Goal: Task Accomplishment & Management: Use online tool/utility

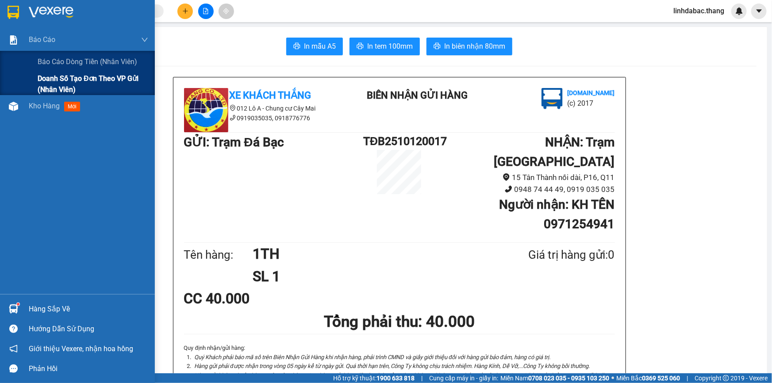
drag, startPoint x: 53, startPoint y: 75, endPoint x: 45, endPoint y: 85, distance: 12.3
click at [45, 85] on span "Doanh số tạo đơn theo VP gửi (nhân viên)" at bounding box center [93, 84] width 111 height 22
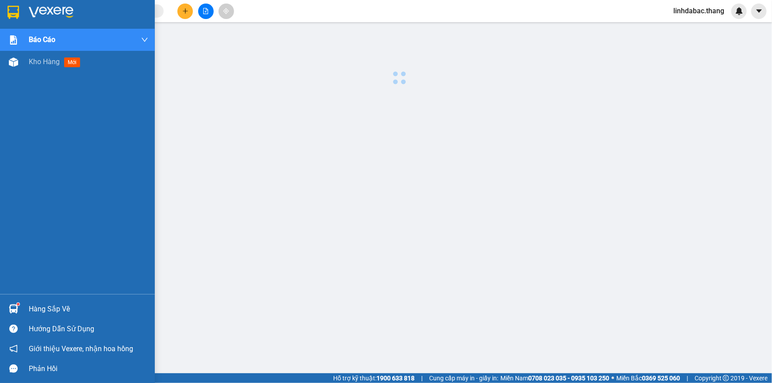
click at [23, 106] on div "Báo cáo Báo cáo dòng tiền (nhân viên) Doanh số tạo đơn theo VP gửi (nhân viên) …" at bounding box center [77, 161] width 155 height 265
click at [27, 67] on div "Kho hàng mới" at bounding box center [77, 62] width 155 height 22
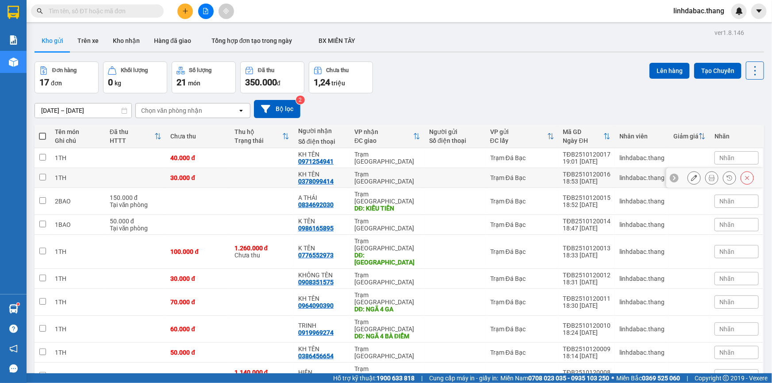
scroll to position [40, 0]
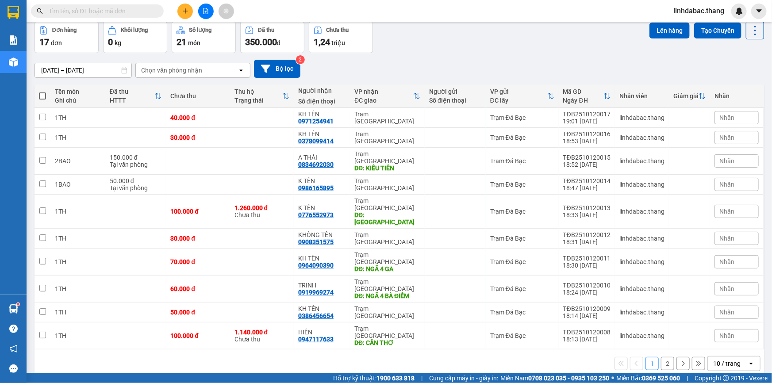
click at [722, 357] on div "10 / trang" at bounding box center [728, 364] width 40 height 14
click at [718, 303] on span "100 / trang" at bounding box center [724, 301] width 32 height 9
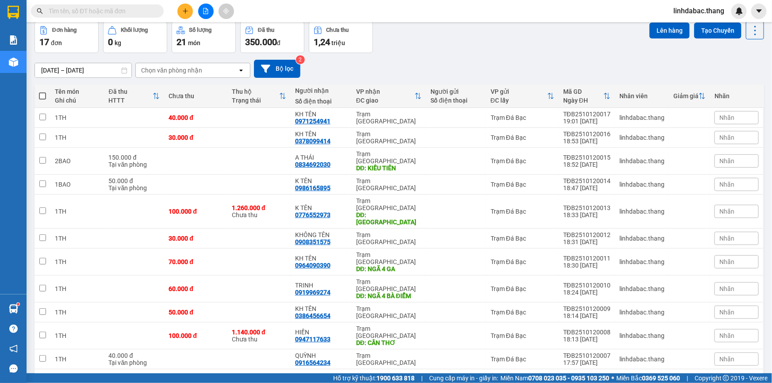
click at [42, 93] on span at bounding box center [42, 95] width 7 height 7
click at [42, 92] on input "checkbox" at bounding box center [42, 92] width 0 height 0
checkbox input "true"
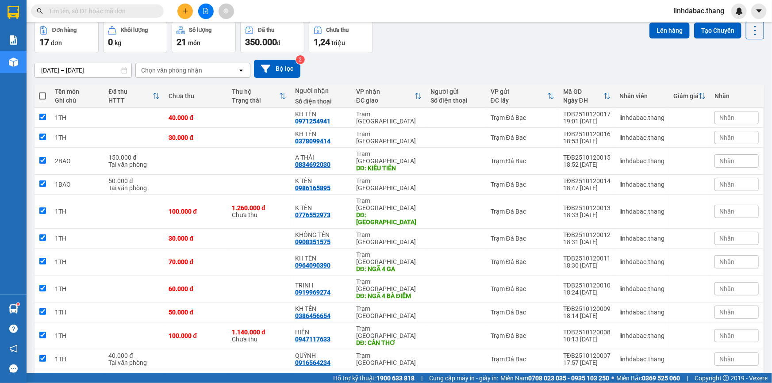
checkbox input "true"
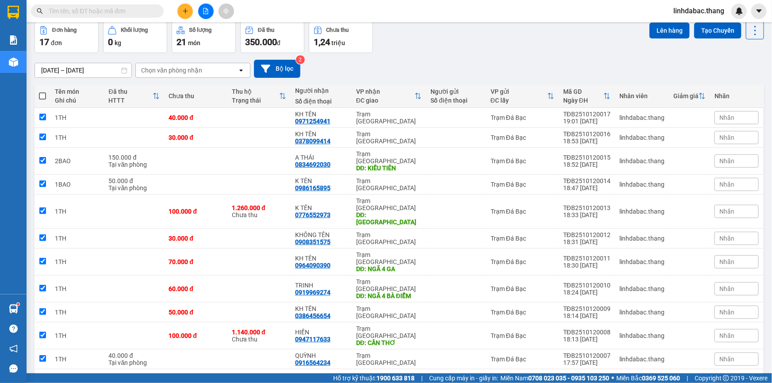
checkbox input "true"
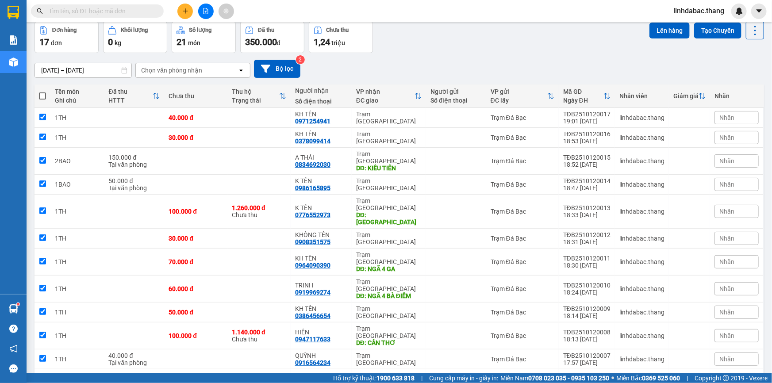
checkbox input "true"
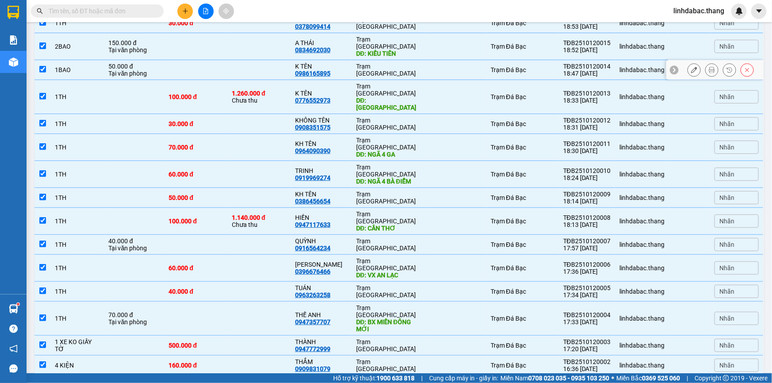
scroll to position [0, 0]
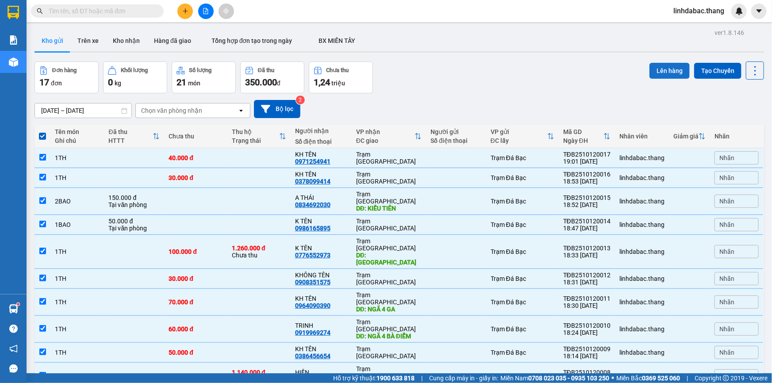
click at [670, 68] on button "Lên hàng" at bounding box center [669, 71] width 40 height 16
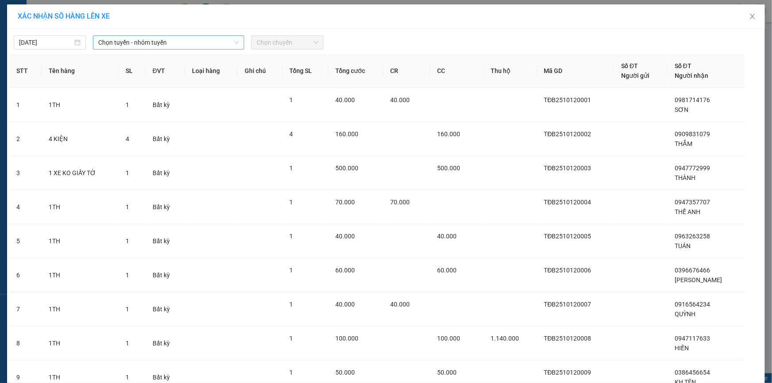
click at [164, 48] on span "Chọn tuyến - nhóm tuyến" at bounding box center [168, 42] width 141 height 13
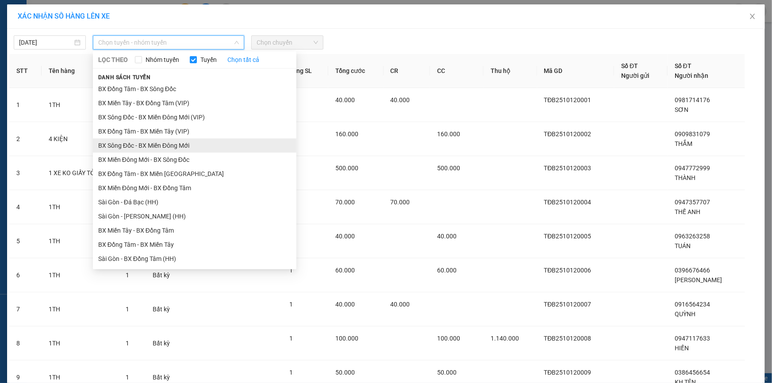
drag, startPoint x: 130, startPoint y: 143, endPoint x: 135, endPoint y: 131, distance: 13.1
click at [130, 144] on li "BX Sông Đốc - BX Miền Đông Mới" at bounding box center [195, 145] width 204 height 14
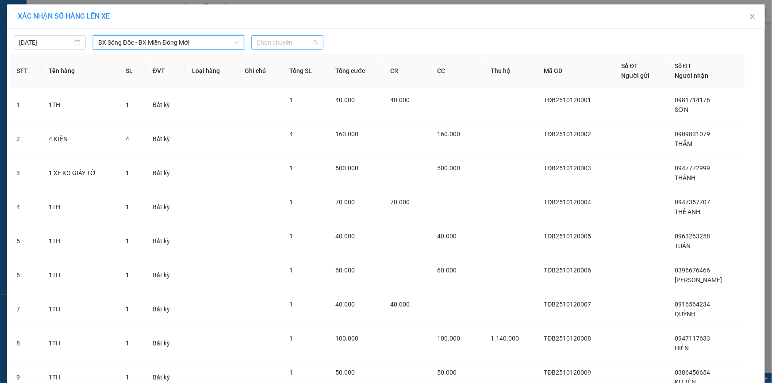
click at [287, 44] on span "Chọn chuyến" at bounding box center [287, 42] width 61 height 13
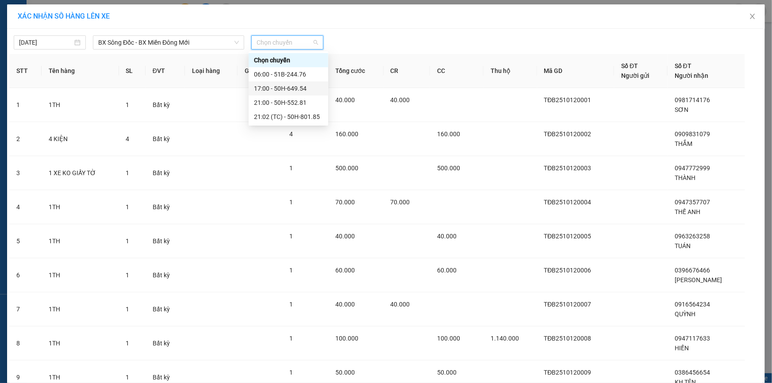
click at [267, 88] on div "17:00 - 50H-649.54" at bounding box center [288, 89] width 69 height 10
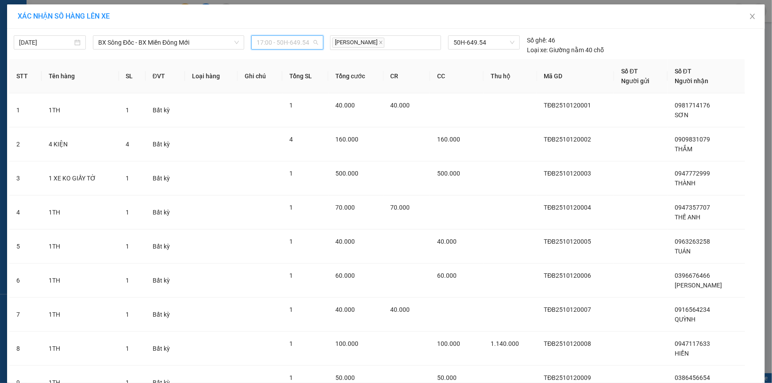
click at [282, 44] on span "17:00 - 50H-649.54" at bounding box center [287, 42] width 61 height 13
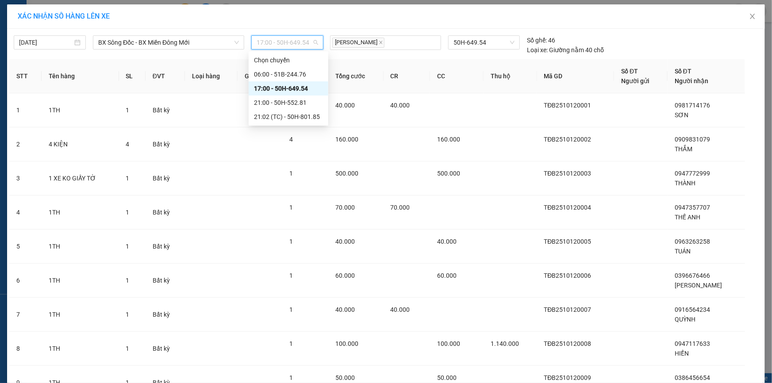
click at [272, 88] on div "17:00 - 50H-649.54" at bounding box center [288, 89] width 69 height 10
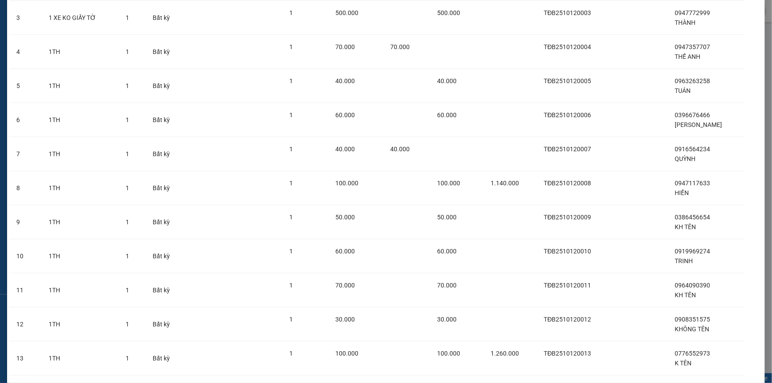
scroll to position [353, 0]
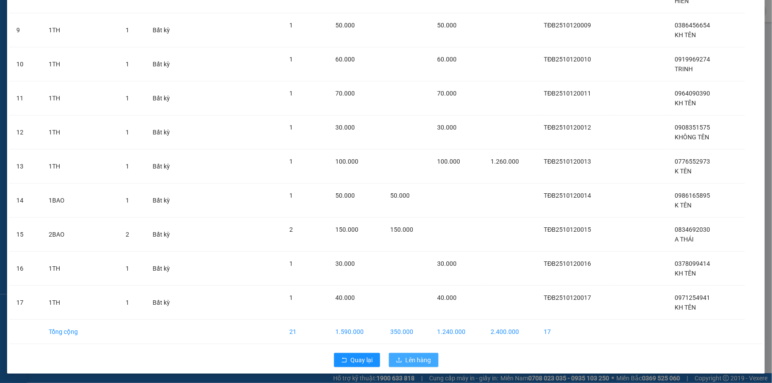
click at [419, 359] on span "Lên hàng" at bounding box center [419, 360] width 26 height 10
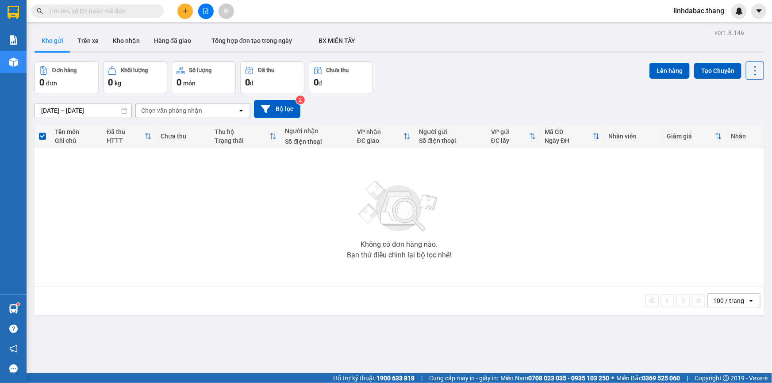
click at [718, 13] on span "linhdabac.thang" at bounding box center [698, 10] width 65 height 11
